Goal: Task Accomplishment & Management: Use online tool/utility

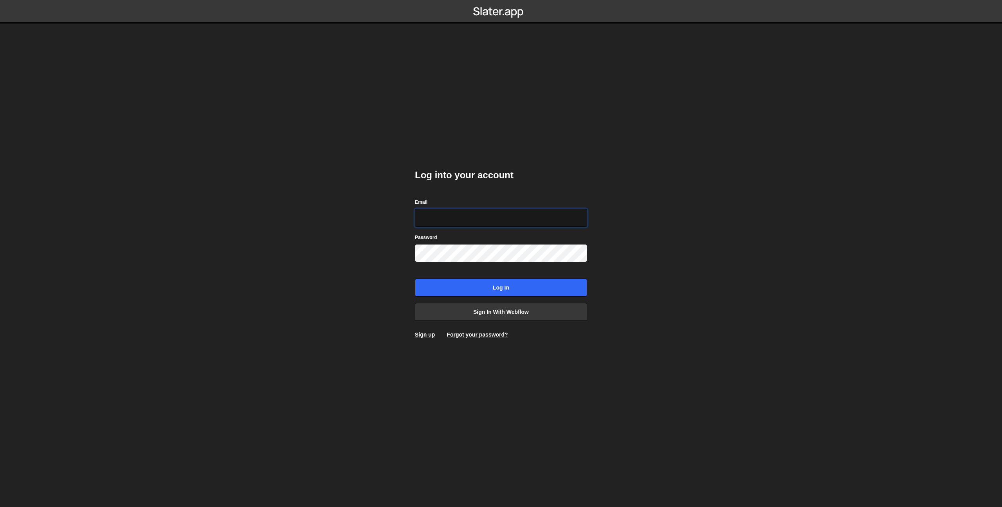
type input "prod-web@cadcom.fr"
click at [461, 285] on input "Log in" at bounding box center [501, 287] width 172 height 18
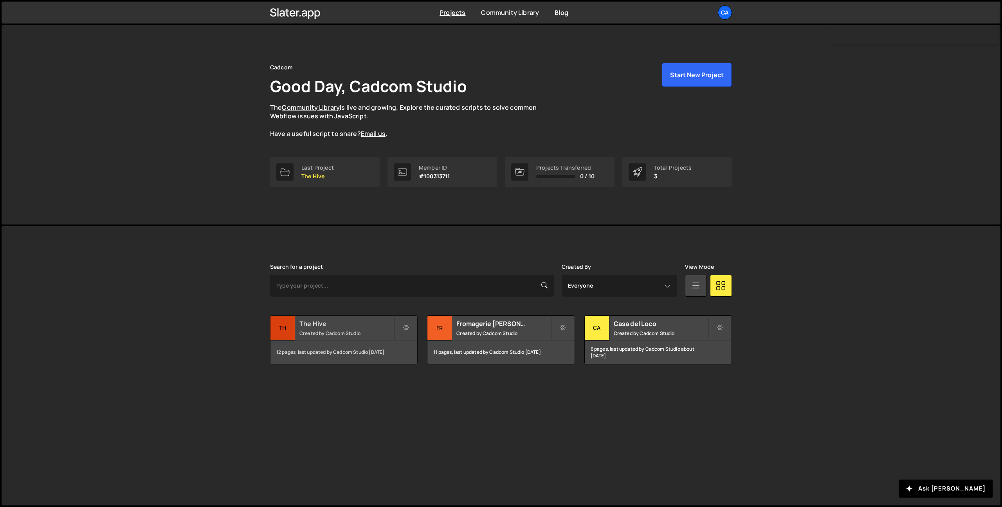
click at [374, 327] on h2 "The Hive" at bounding box center [346, 323] width 94 height 9
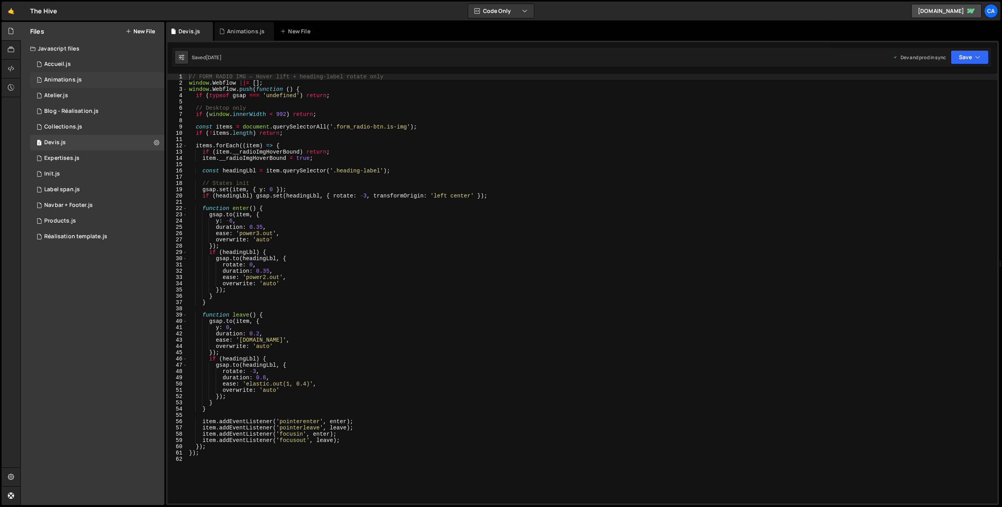
click at [84, 82] on div "1 Animations.js 0" at bounding box center [97, 80] width 134 height 16
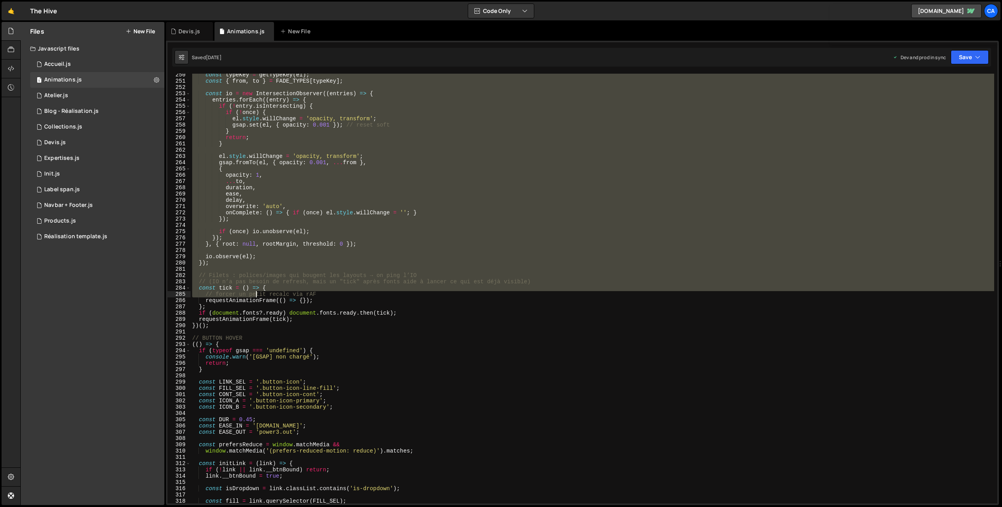
scroll to position [1562, 0]
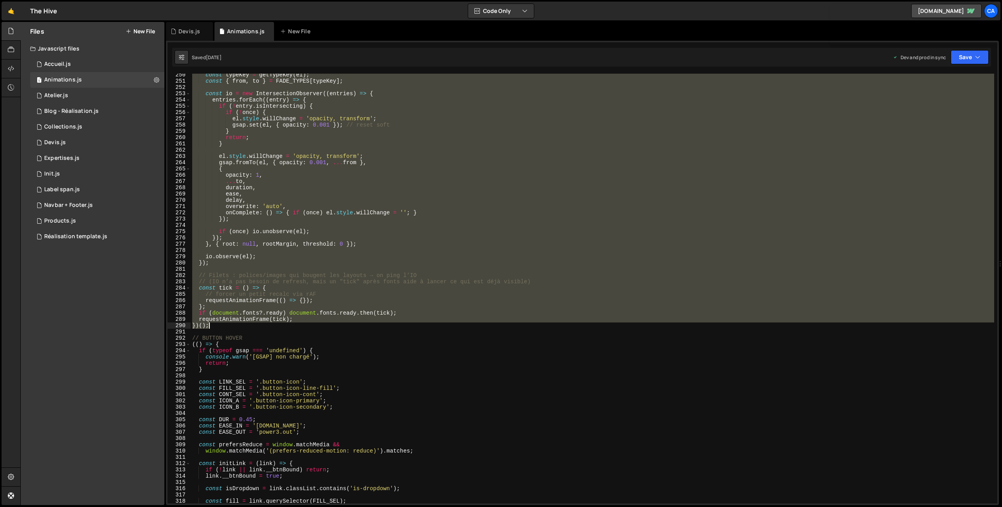
drag, startPoint x: 194, startPoint y: 79, endPoint x: 231, endPoint y: 326, distance: 249.8
click at [231, 326] on div "const typeKey = getTypeKey ( el ) ; const { from , to } = FADE_TYPES [ typeKey …" at bounding box center [593, 293] width 804 height 442
type textarea "requestAnimationFrame(tick); })();"
click at [11, 11] on link "🤙" at bounding box center [11, 11] width 19 height 19
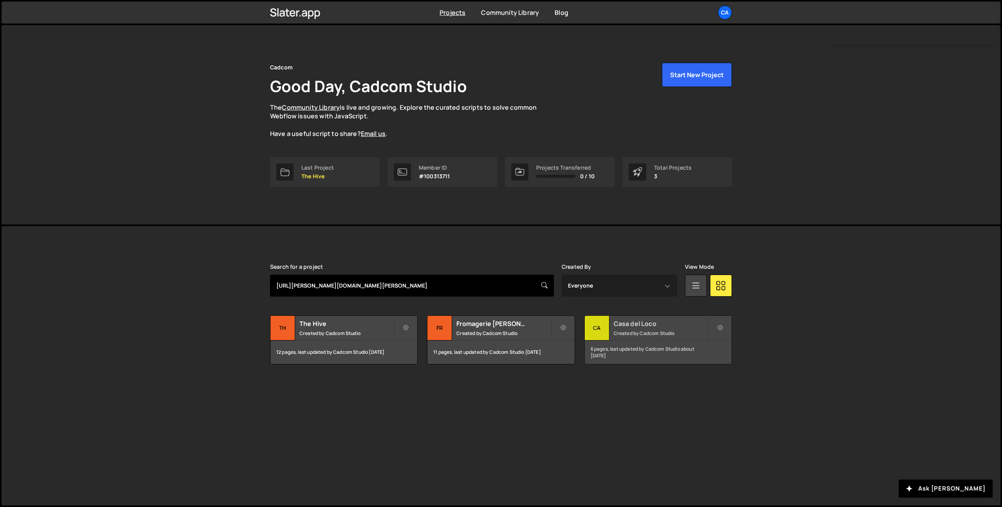
type input "https://slater.app/projects/fromagerie-de-gilley/editor2"
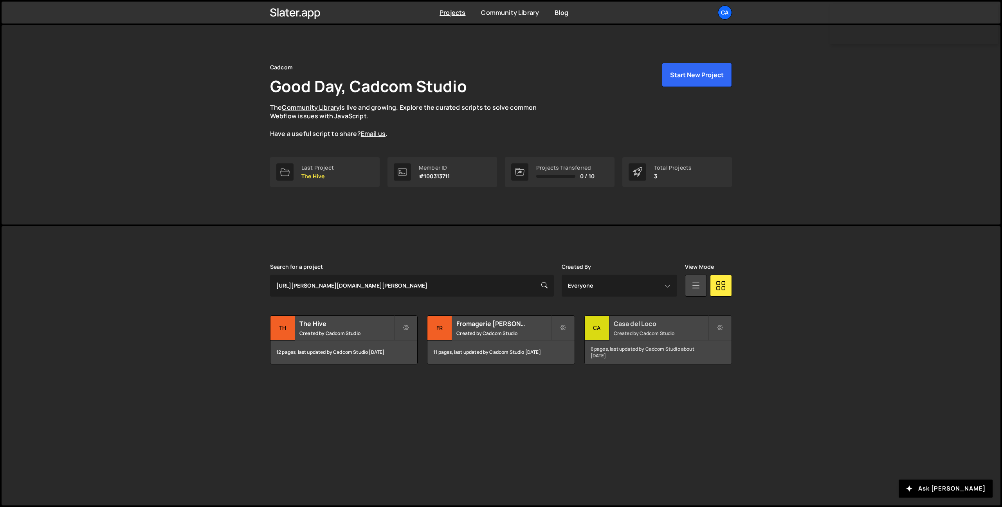
click at [625, 326] on h2 "Casa del Loco" at bounding box center [661, 323] width 94 height 9
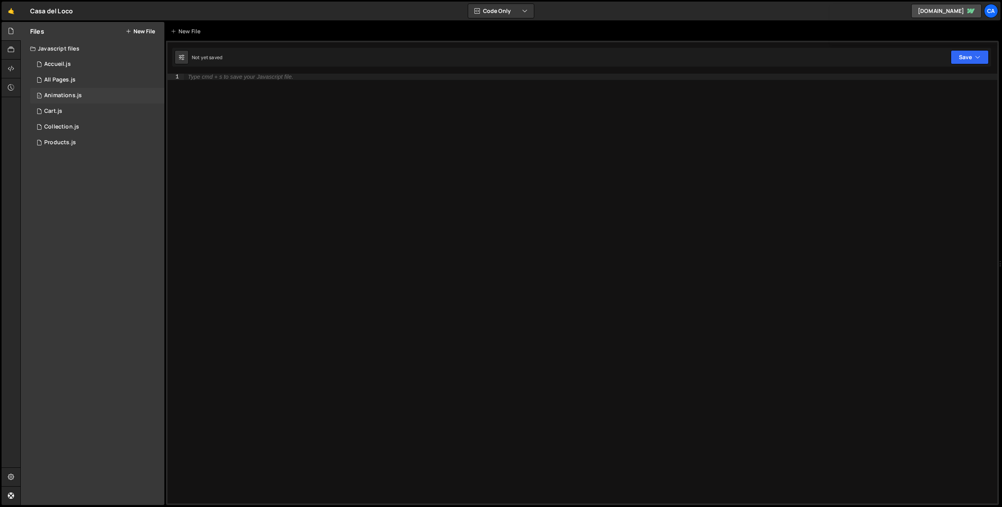
click at [78, 95] on div "Animations.js" at bounding box center [63, 95] width 38 height 7
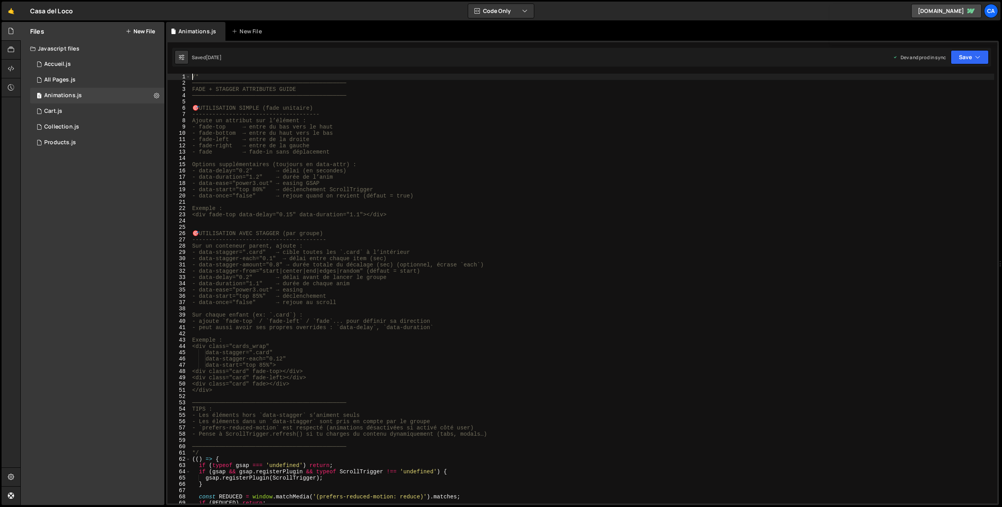
drag, startPoint x: 190, startPoint y: 78, endPoint x: 198, endPoint y: 86, distance: 11.4
click at [198, 86] on div "/* 1 2 3 4 5 6 7 8 9 10 11 12 13 14 15 16 17 18 19 20 21 22 23 24 25 26 27 28 2…" at bounding box center [583, 288] width 830 height 429
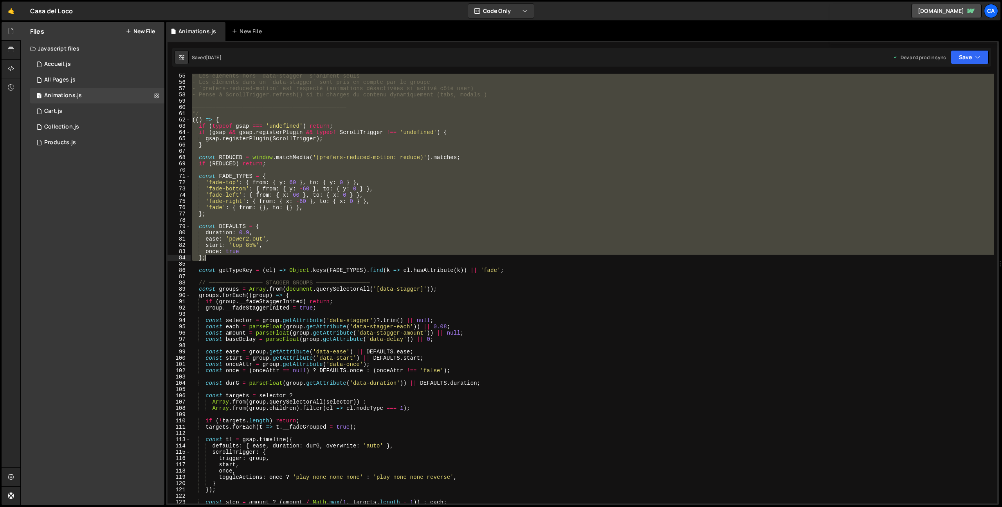
scroll to position [503, 0]
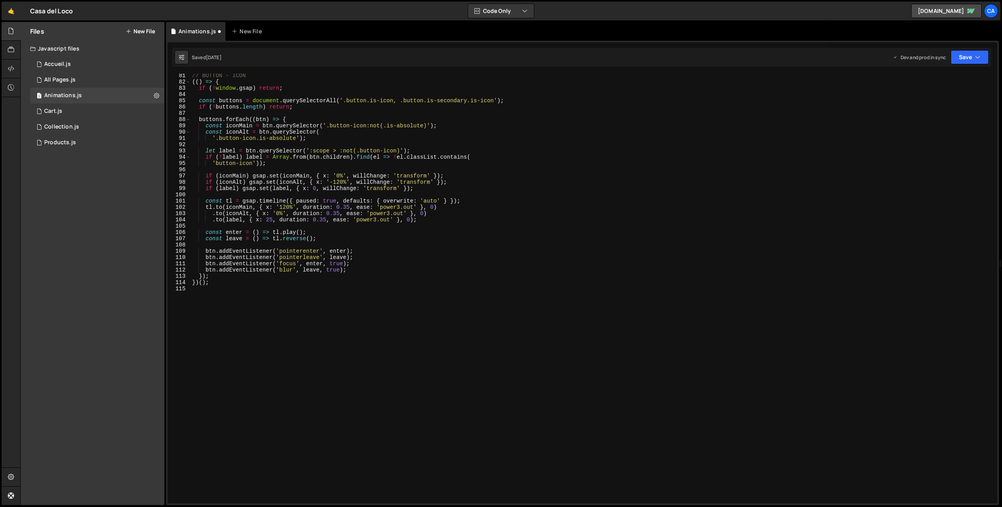
drag, startPoint x: 192, startPoint y: 77, endPoint x: 260, endPoint y: 256, distance: 191.5
click at [260, 256] on div "// BUTTON - ICON (( ) => { if ( ! window . gsap ) return ; const buttons = docu…" at bounding box center [593, 293] width 804 height 442
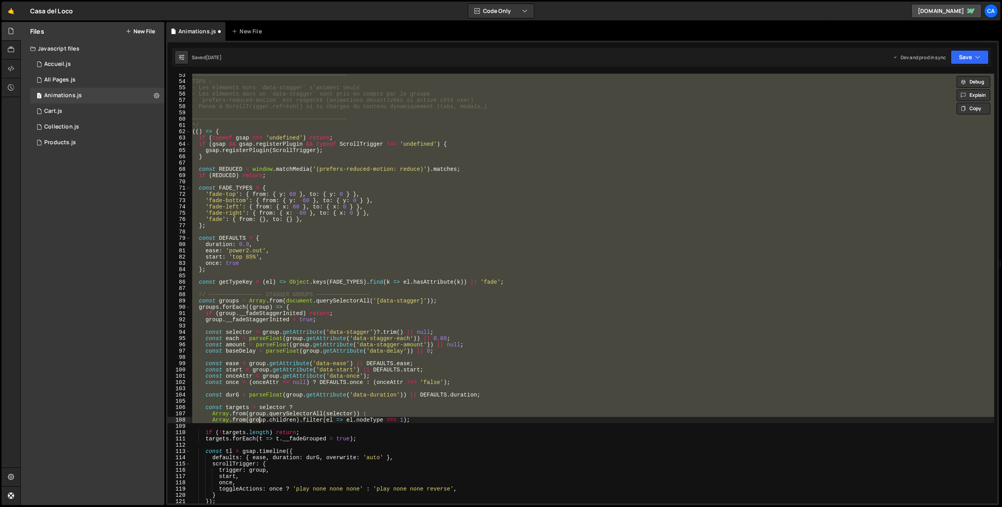
scroll to position [0, 0]
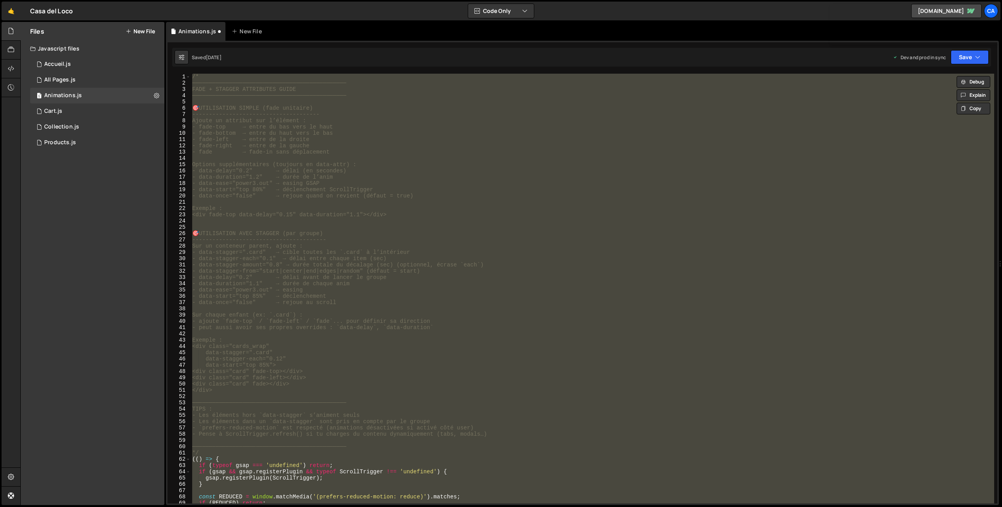
click at [247, 182] on div "/* ────────────────────────────────────────────── FADE + STAGGER ATTRIBUTES GUI…" at bounding box center [593, 295] width 804 height 442
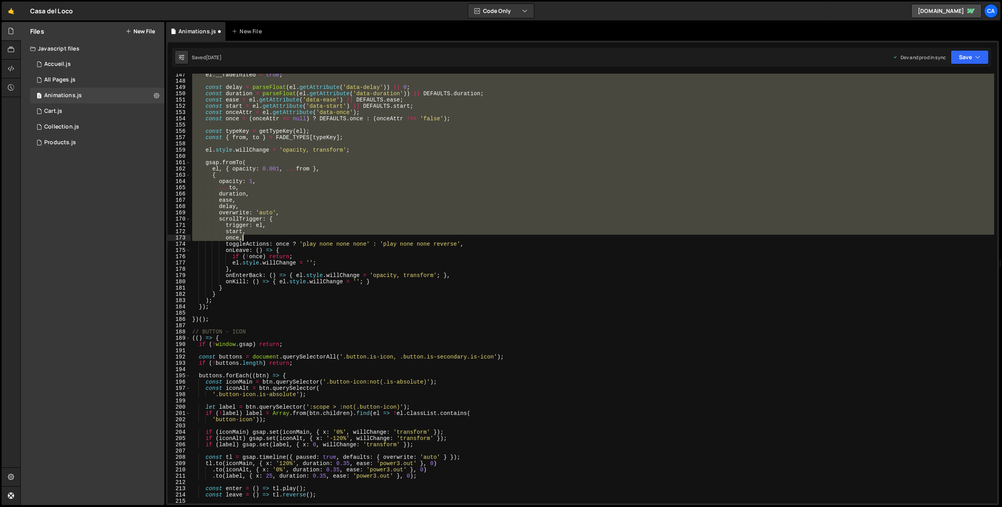
scroll to position [946, 0]
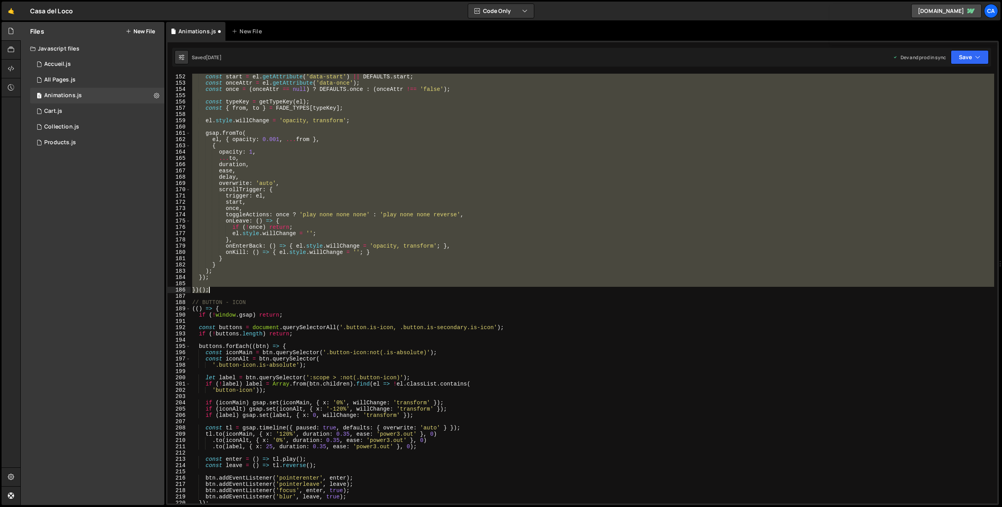
drag, startPoint x: 191, startPoint y: 76, endPoint x: 252, endPoint y: 289, distance: 221.4
click at [252, 289] on div "const ease = el . getAttribute ( 'data-ease' ) || DEFAULTS . ease ; const start…" at bounding box center [593, 288] width 804 height 442
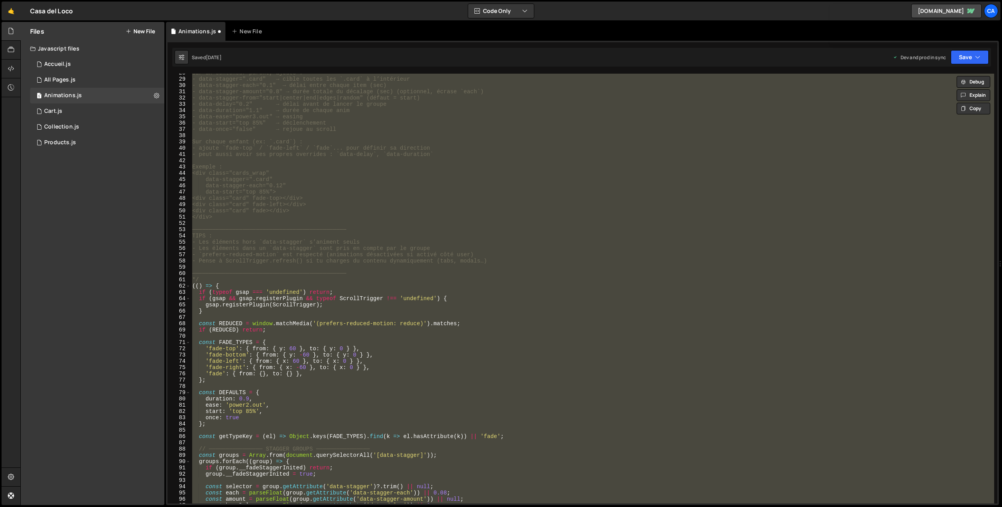
scroll to position [0, 0]
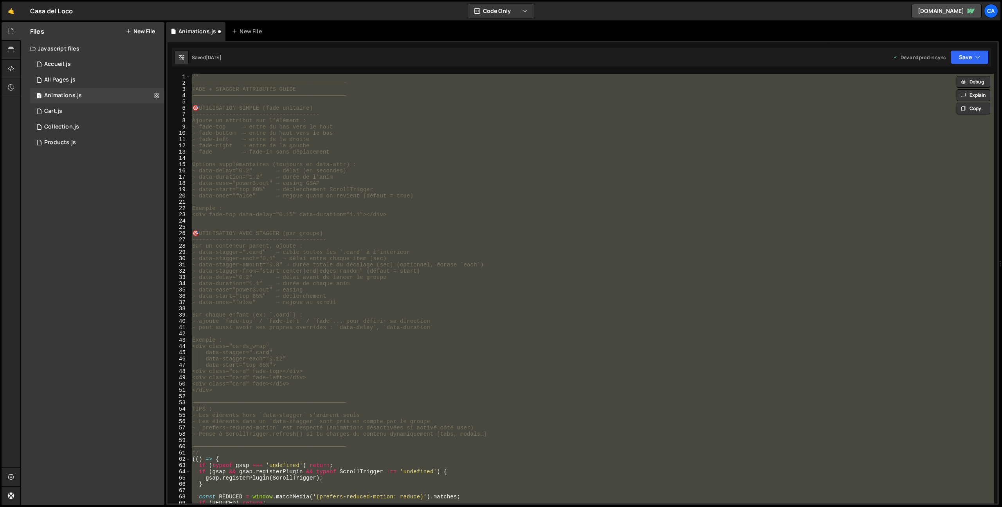
paste textarea
type textarea "})();"
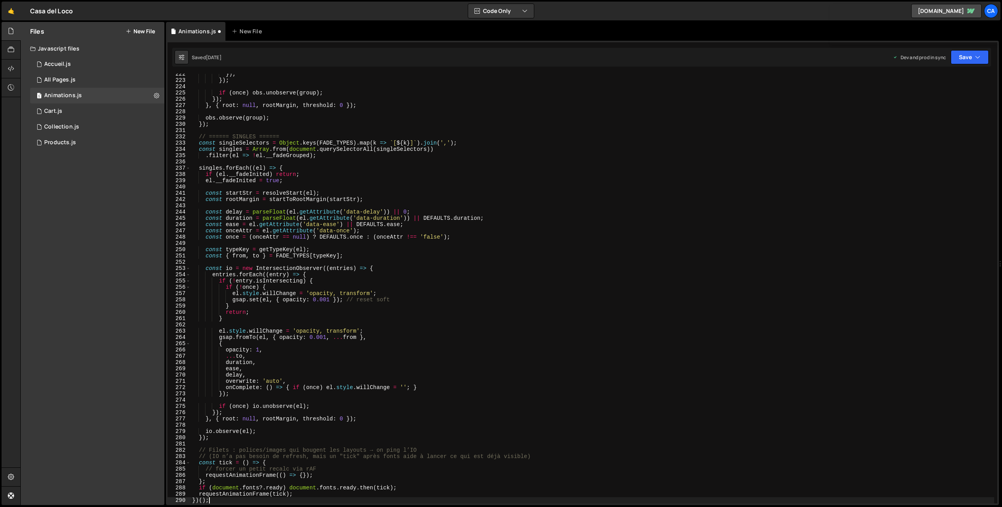
scroll to position [1387, 0]
click at [987, 59] on button "Save" at bounding box center [970, 57] width 38 height 14
click at [935, 106] on div "Saved [DATE]" at bounding box center [943, 110] width 81 height 9
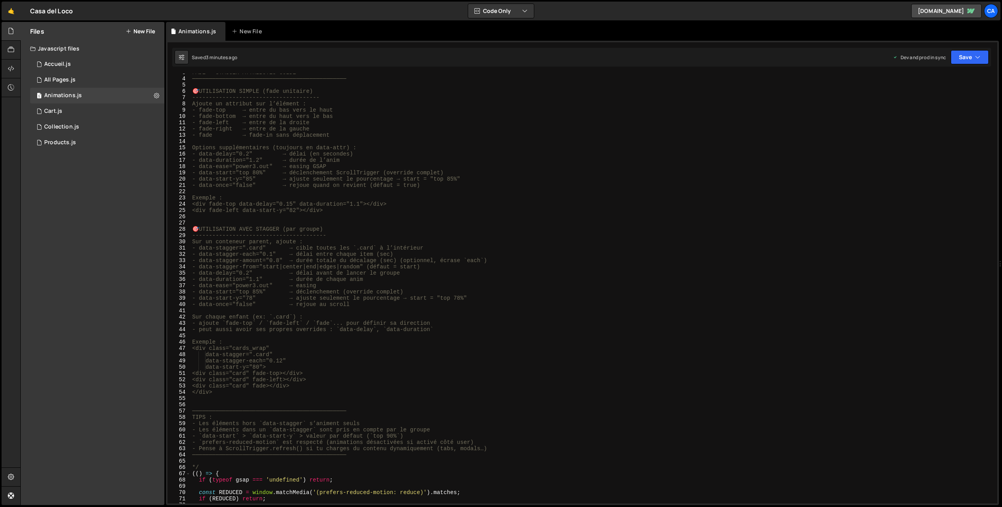
scroll to position [0, 0]
